Goal: Register for event/course

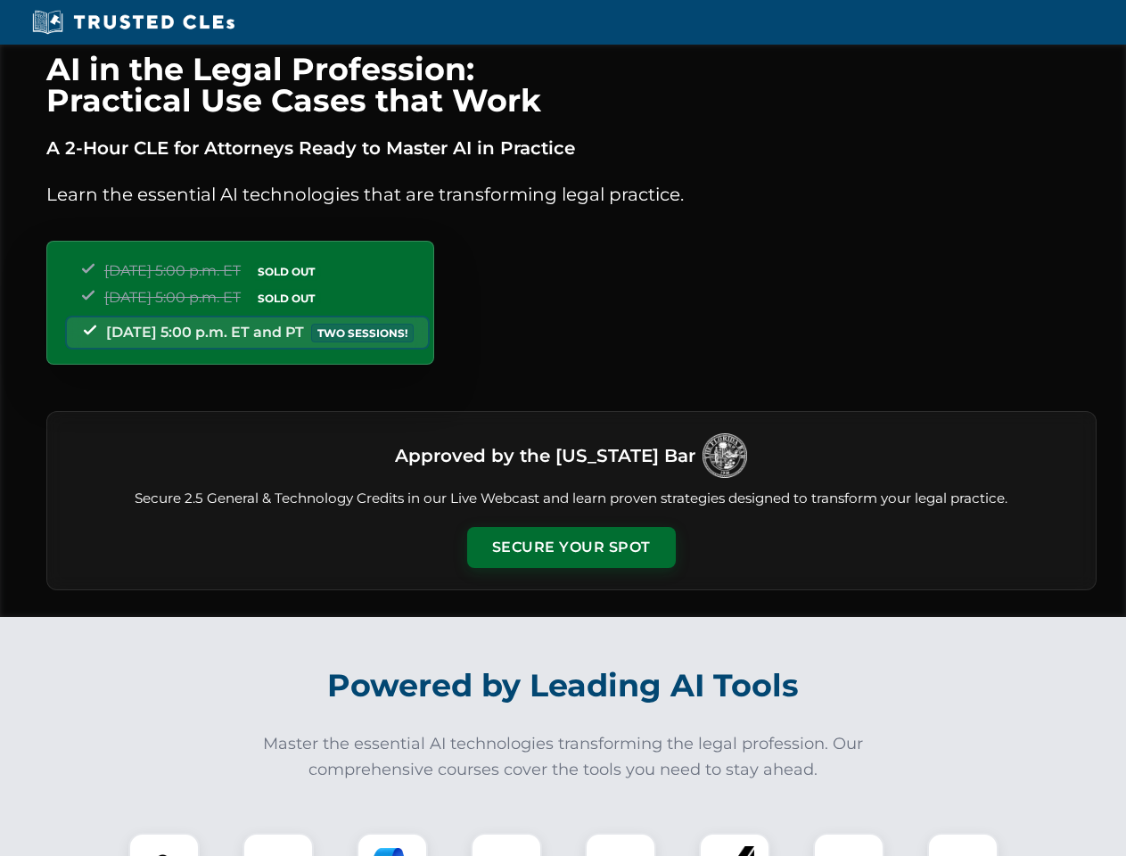
click at [571, 548] on button "Secure Your Spot" at bounding box center [571, 547] width 209 height 41
click at [164, 845] on img at bounding box center [164, 869] width 52 height 52
